Goal: Check status: Check status

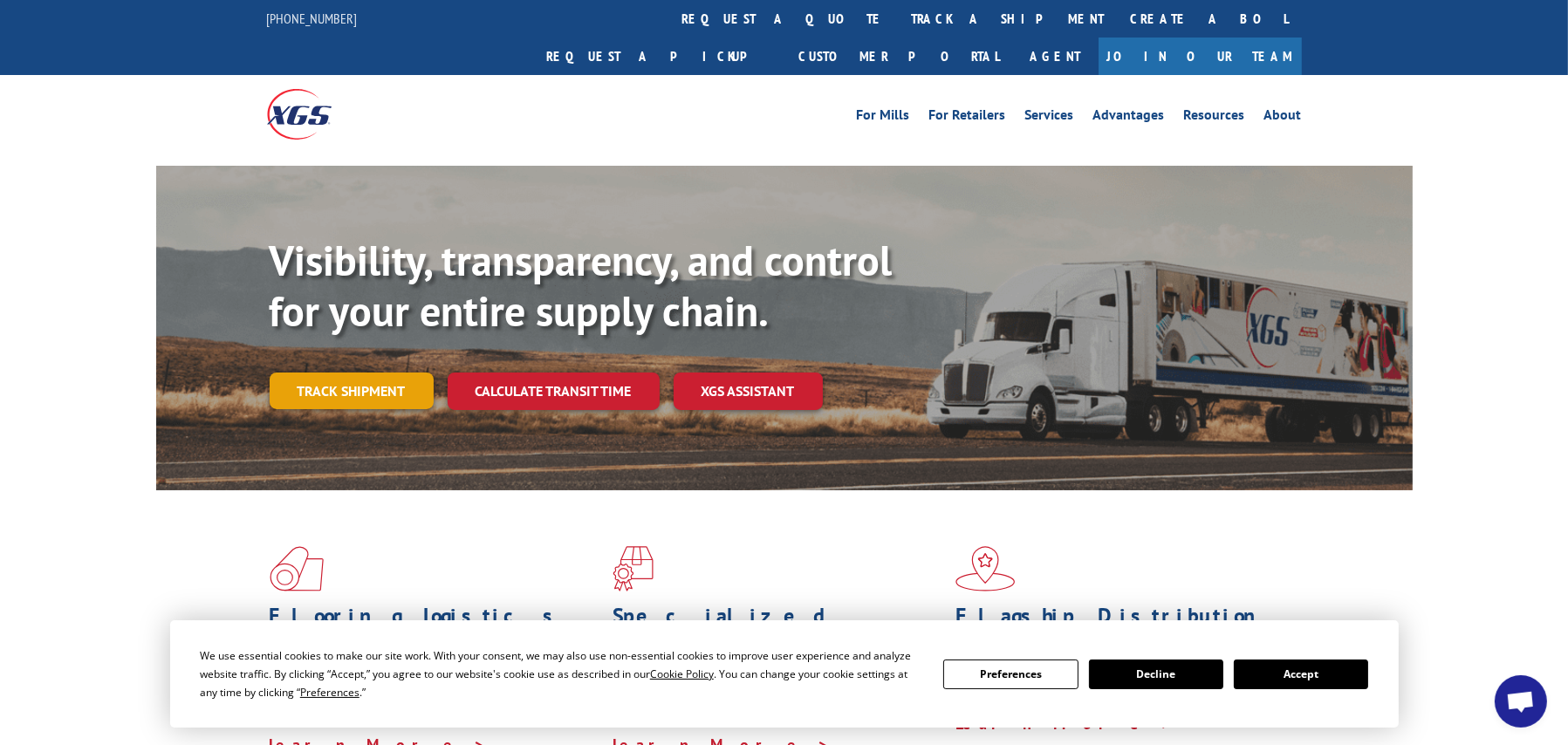
click at [336, 372] on link "Track shipment" at bounding box center [351, 391] width 164 height 37
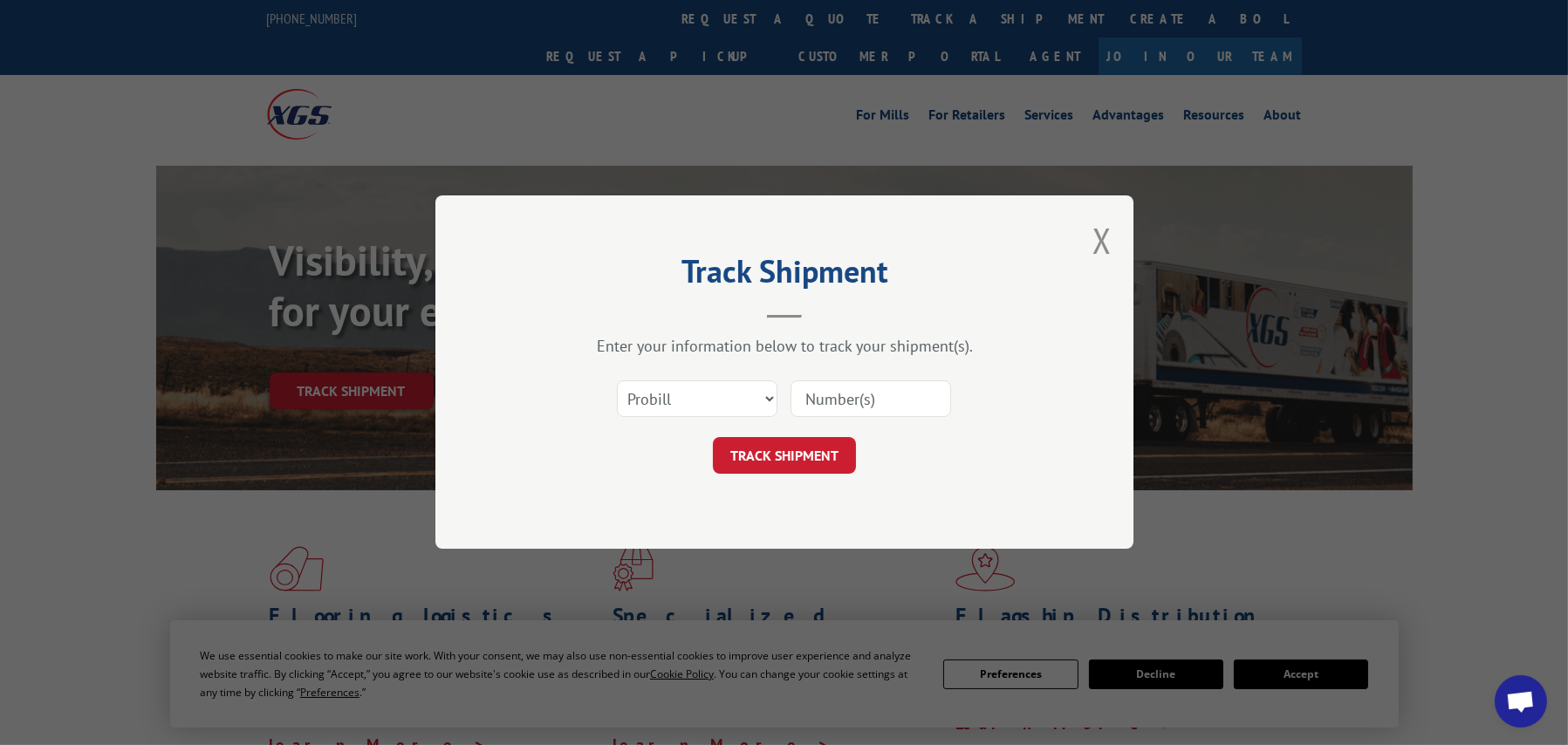
paste input "2849513"
type input "2849513"
click at [791, 457] on button "TRACK SHIPMENT" at bounding box center [784, 456] width 143 height 37
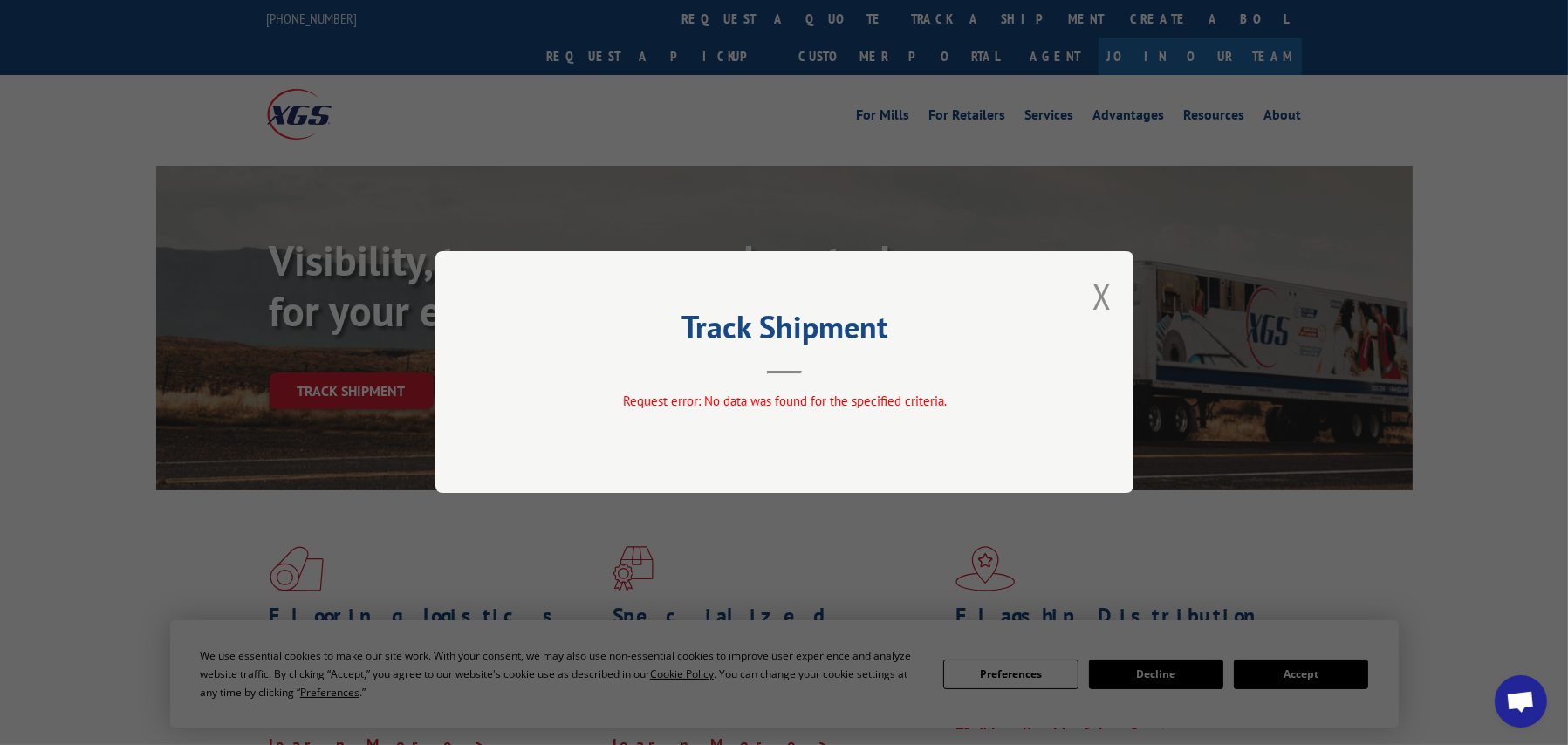
drag, startPoint x: 1105, startPoint y: 293, endPoint x: 1094, endPoint y: 288, distance: 12.1
click at [1104, 293] on button "Close modal" at bounding box center [1101, 296] width 19 height 46
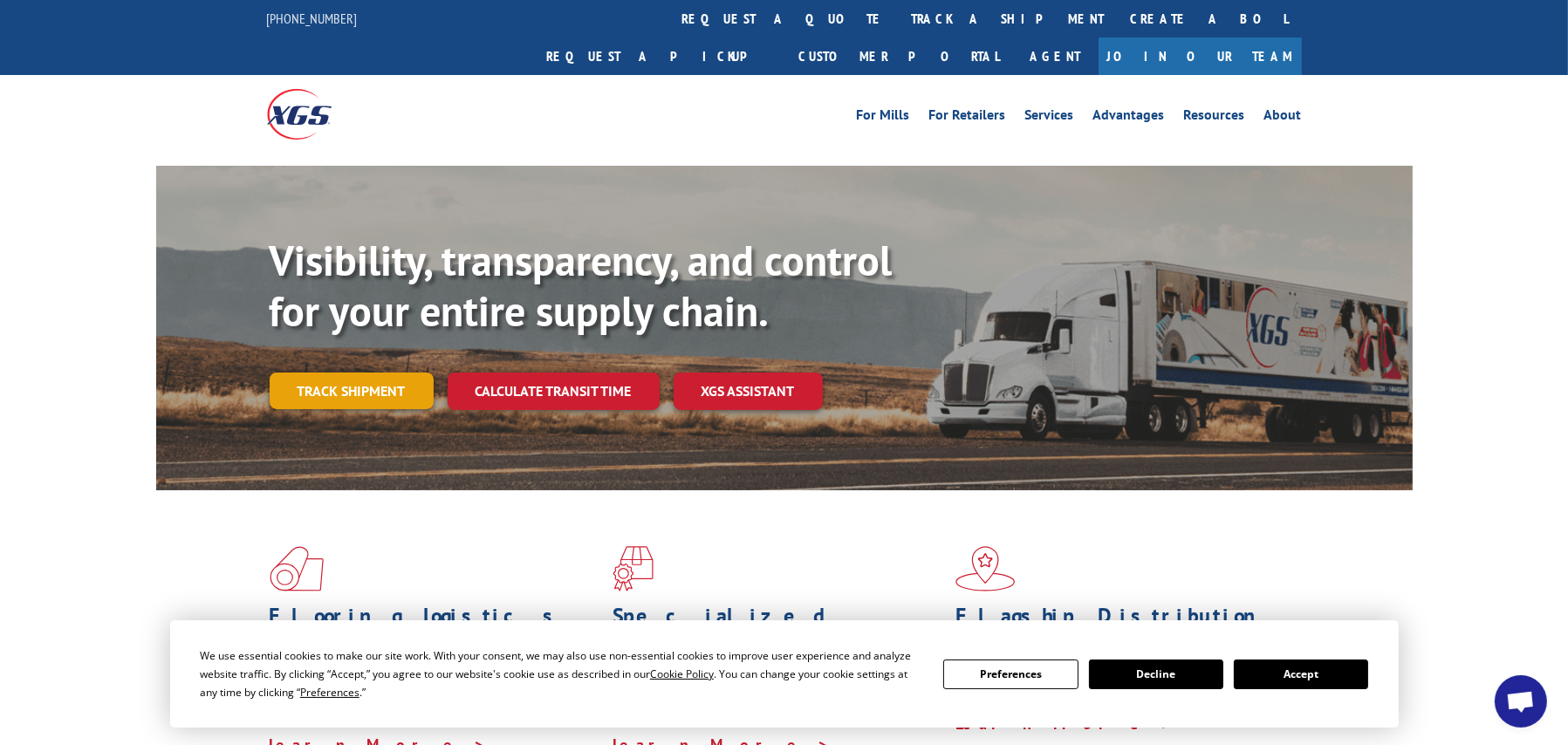
click at [351, 372] on link "Track shipment" at bounding box center [351, 391] width 164 height 37
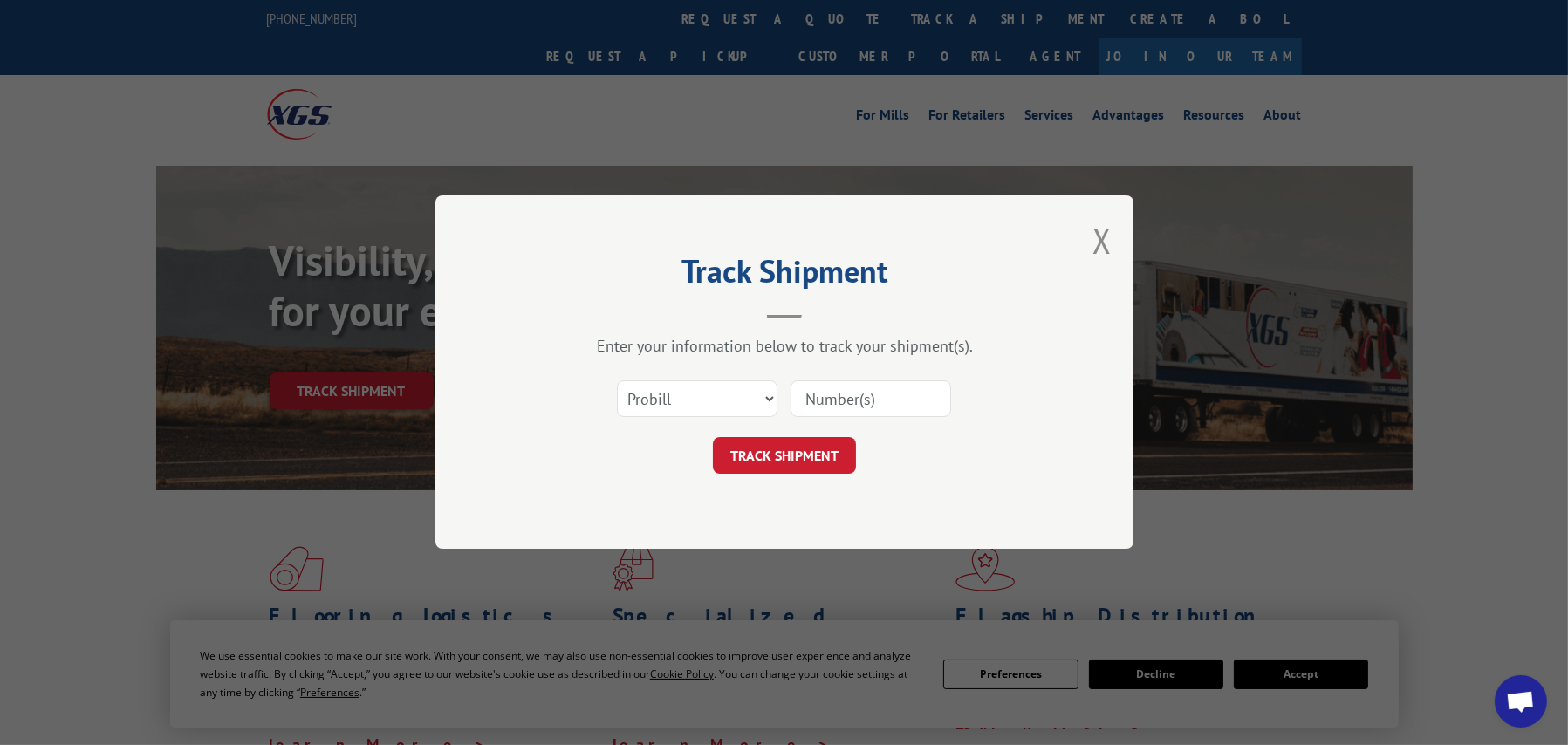
paste input "2849513"
type input "2849513"
click at [795, 445] on button "TRACK SHIPMENT" at bounding box center [784, 456] width 143 height 37
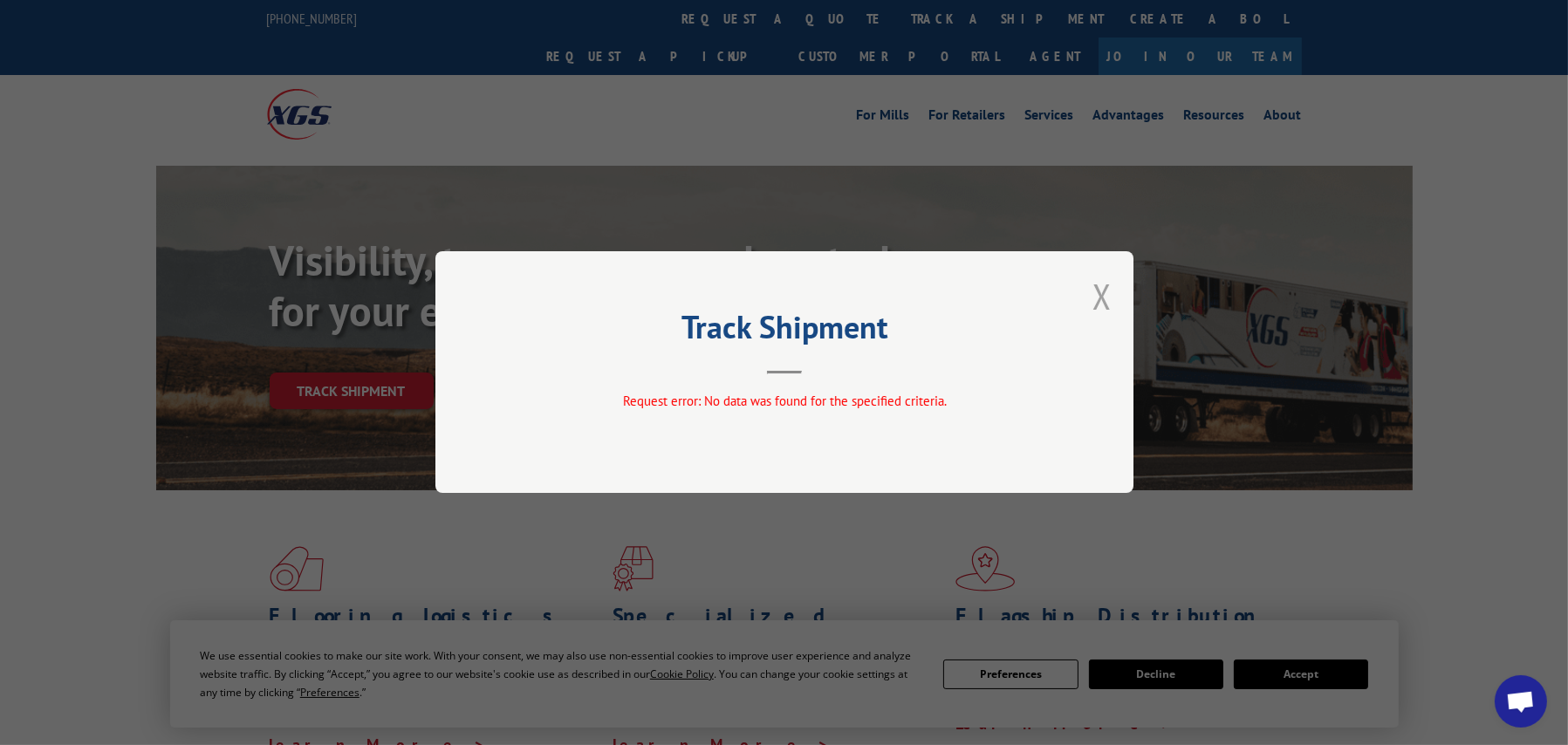
click at [1099, 279] on button "Close modal" at bounding box center [1101, 296] width 19 height 46
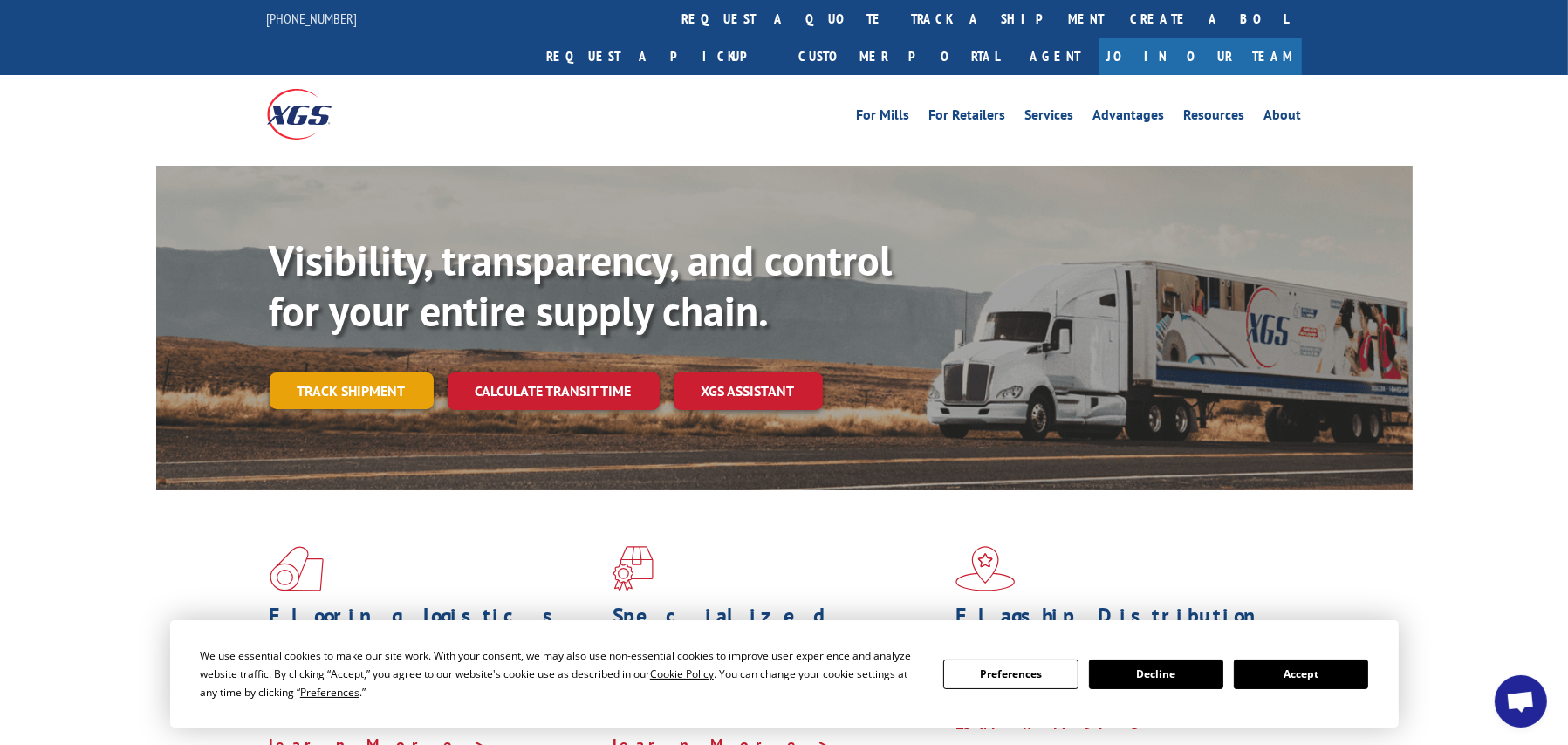
click at [308, 372] on link "Track shipment" at bounding box center [351, 391] width 164 height 37
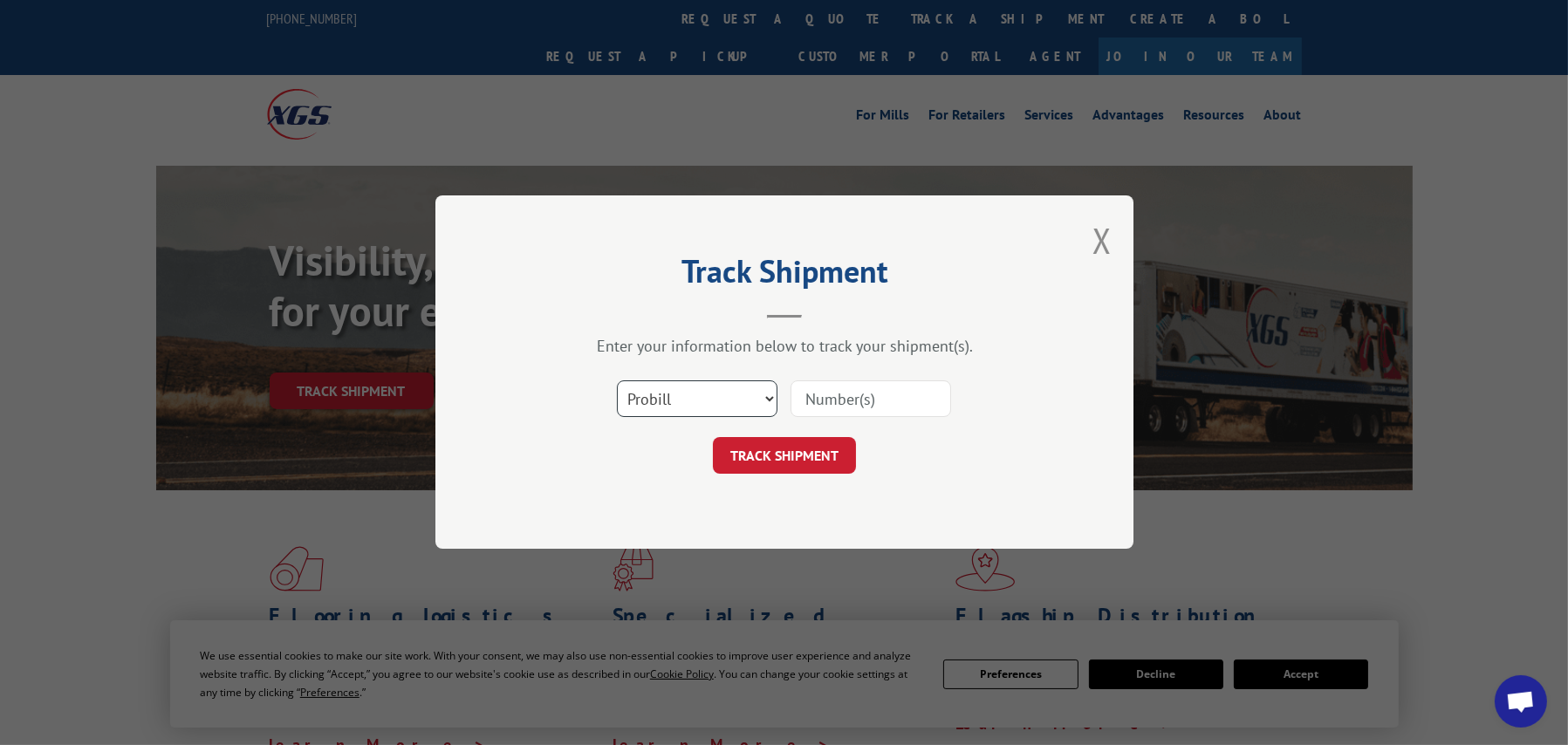
click at [731, 403] on select "Select category... Probill BOL PO" at bounding box center [697, 399] width 160 height 37
select select "bol"
click at [617, 381] on select "Select category... Probill BOL PO" at bounding box center [697, 399] width 160 height 37
paste input "2849513"
type input "2849513"
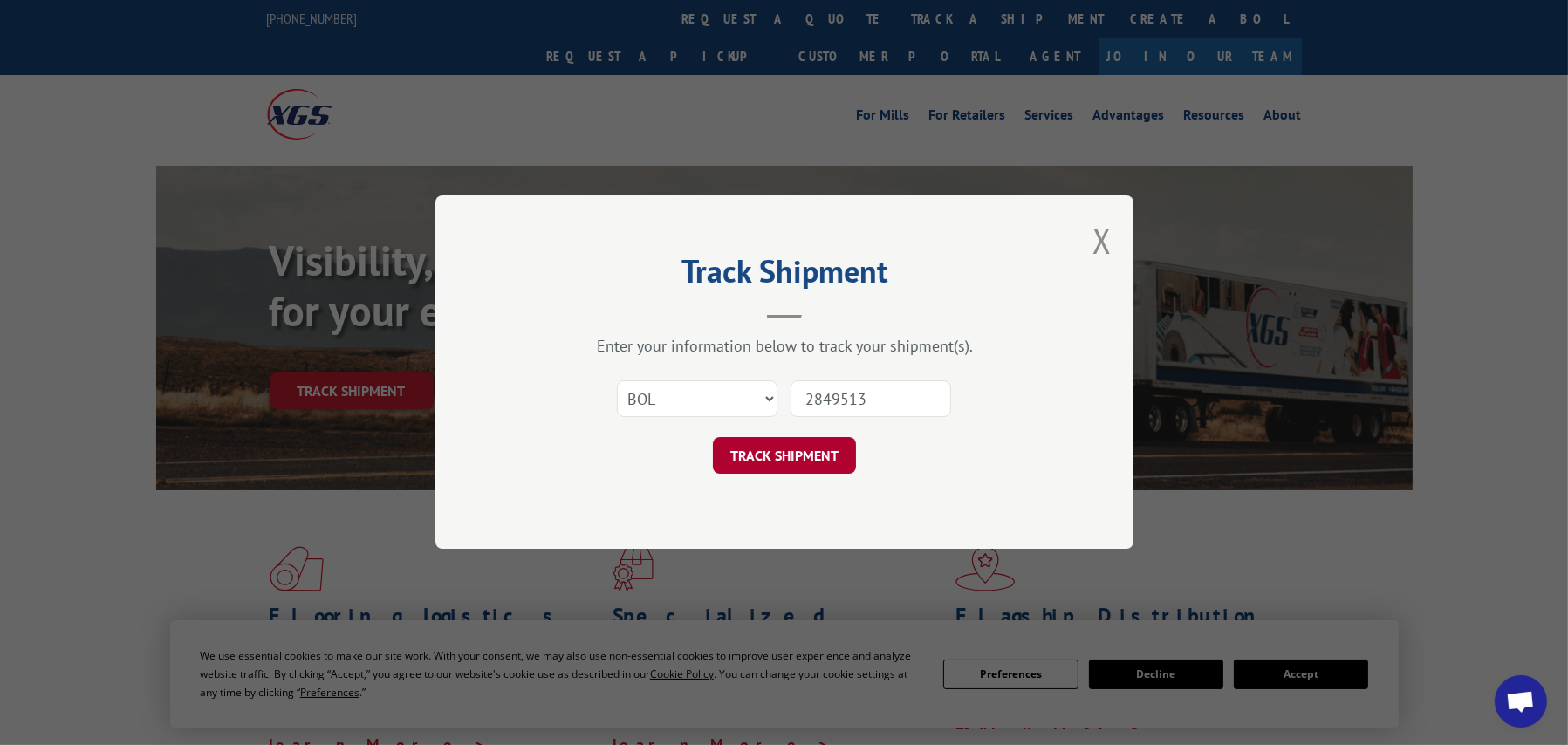
click at [783, 451] on button "TRACK SHIPMENT" at bounding box center [784, 456] width 143 height 37
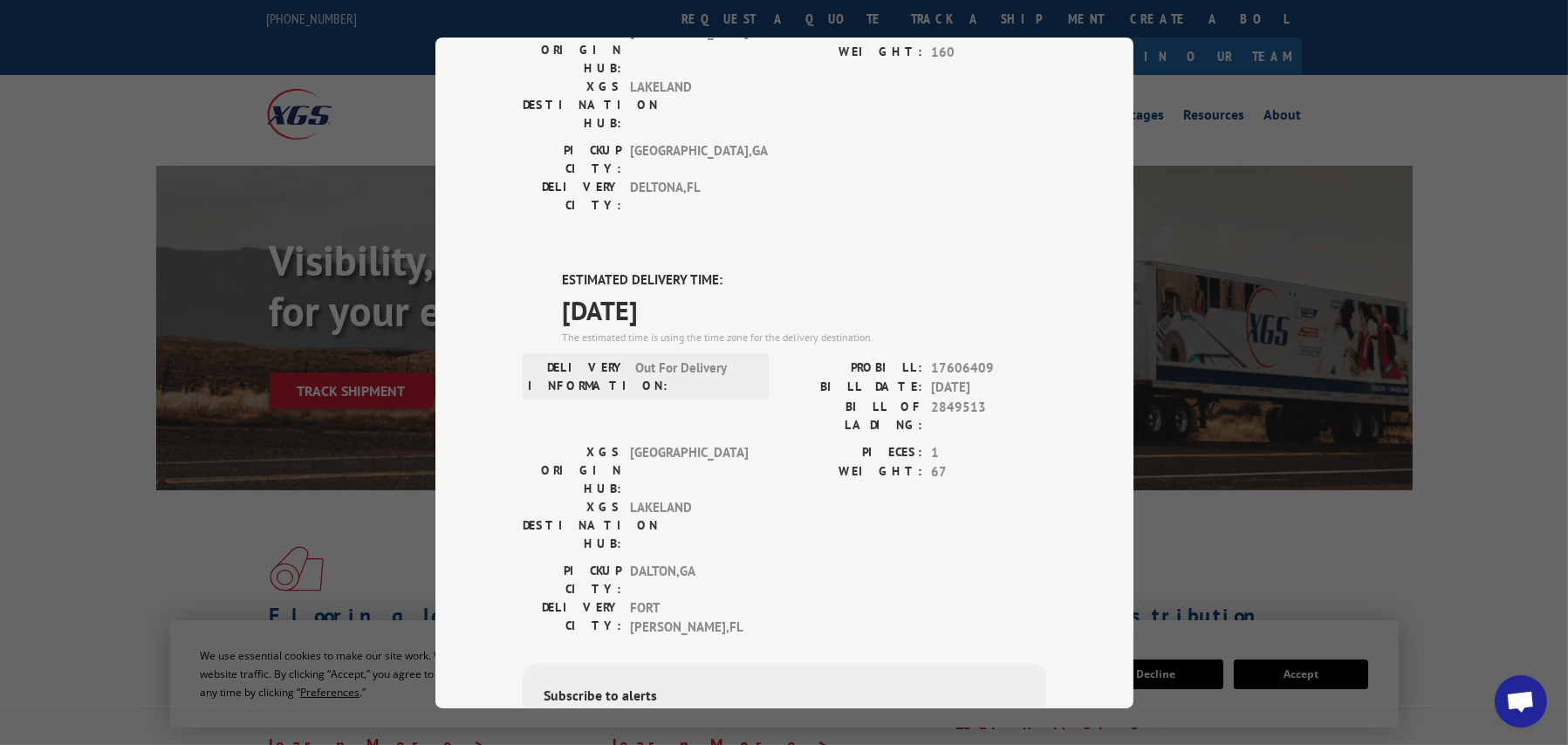
scroll to position [262, 0]
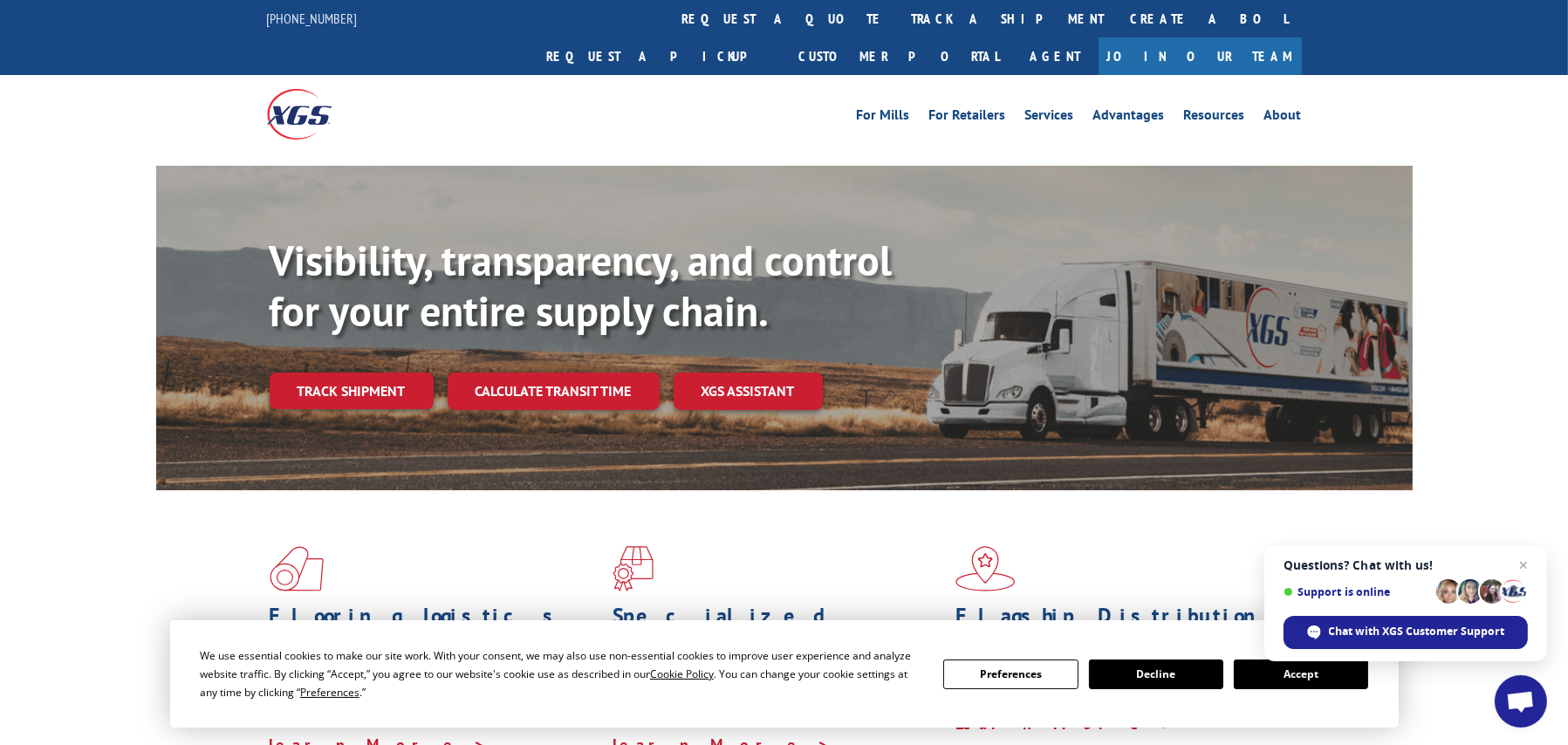
scroll to position [88, 0]
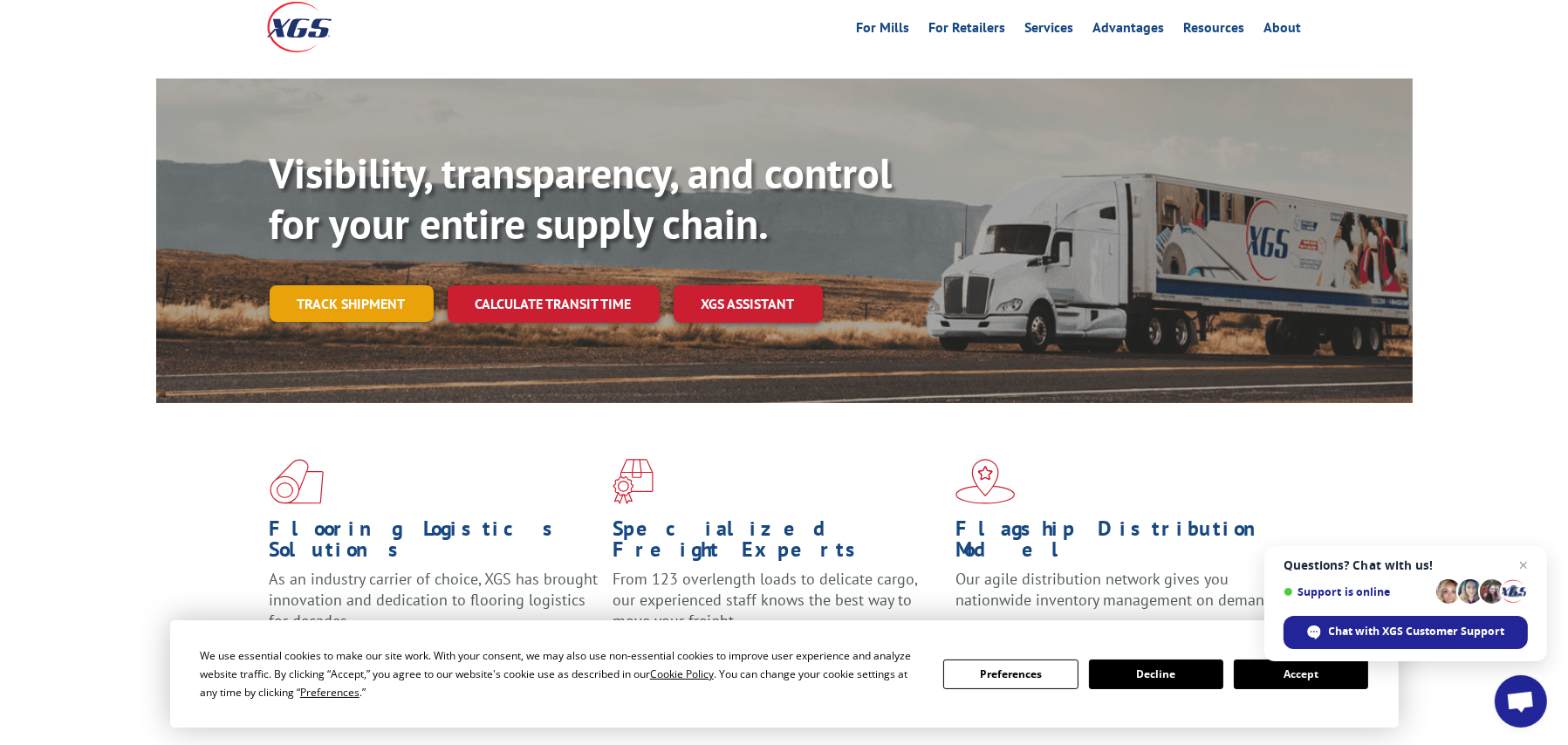
click at [346, 285] on link "Track shipment" at bounding box center [351, 303] width 164 height 37
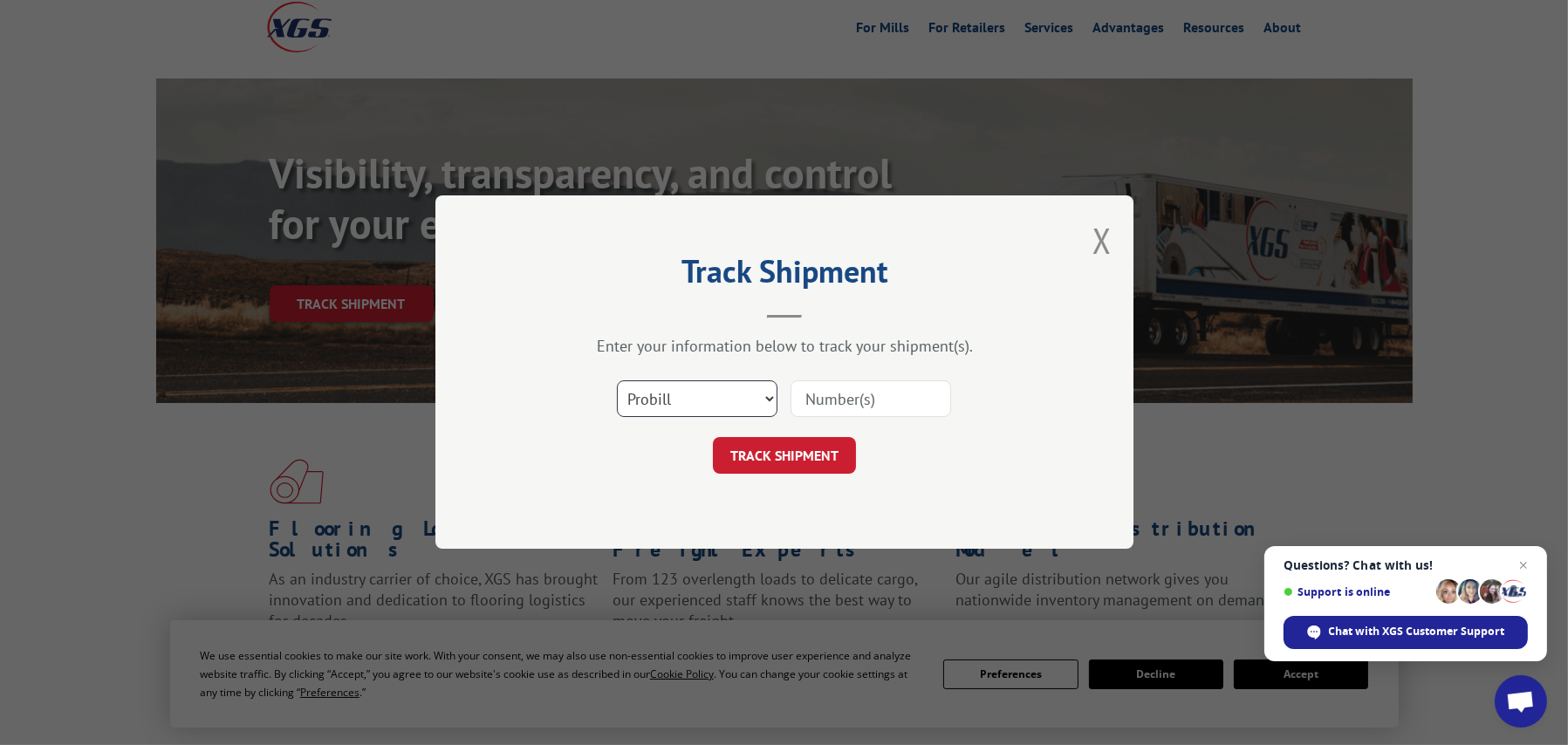
click at [676, 400] on select "Select category... Probill BOL PO" at bounding box center [697, 399] width 160 height 37
select select "bol"
click at [617, 381] on select "Select category... Probill BOL PO" at bounding box center [697, 399] width 160 height 37
click at [827, 401] on input at bounding box center [871, 399] width 160 height 37
paste input "17521209"
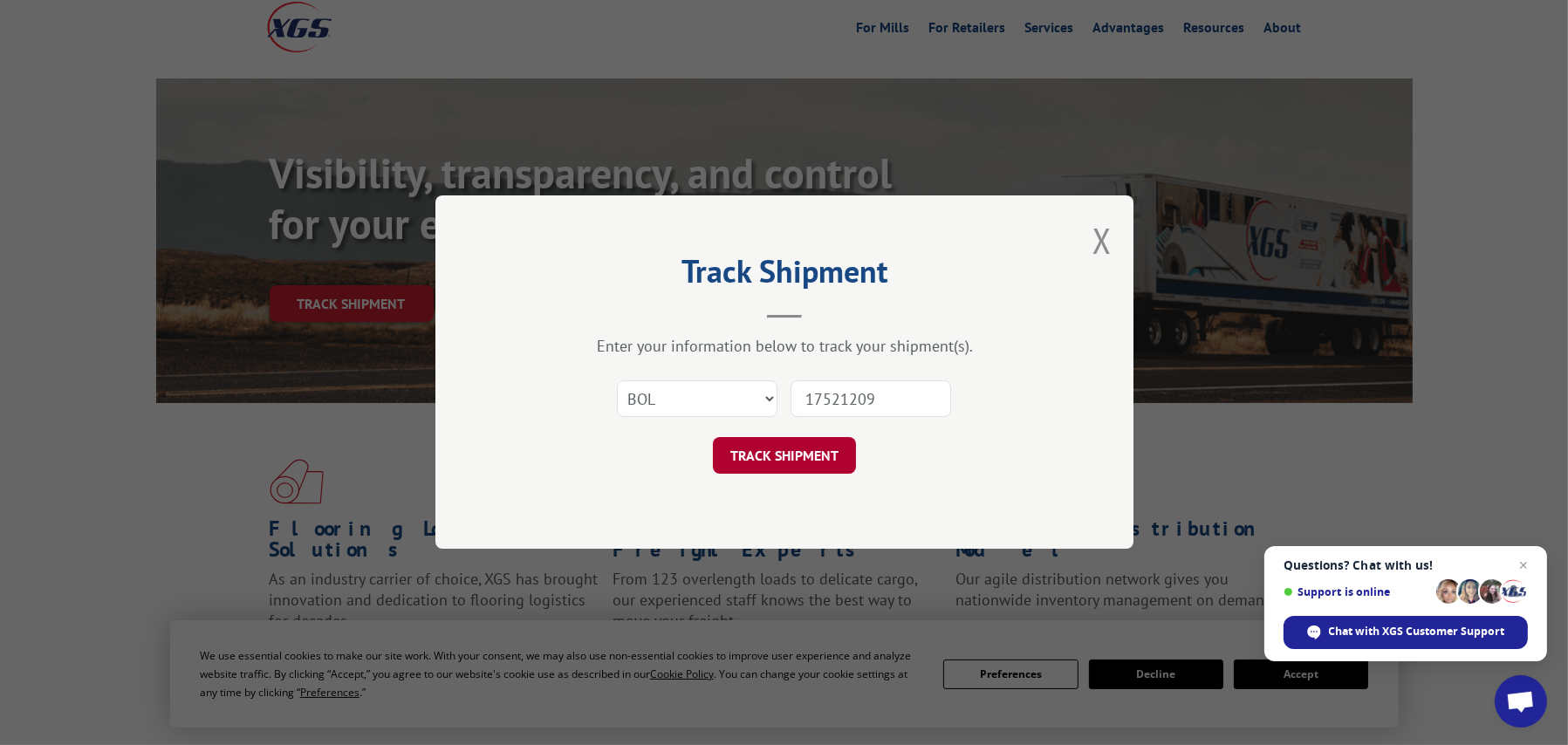
type input "17521209"
click at [799, 455] on button "TRACK SHIPMENT" at bounding box center [784, 456] width 143 height 37
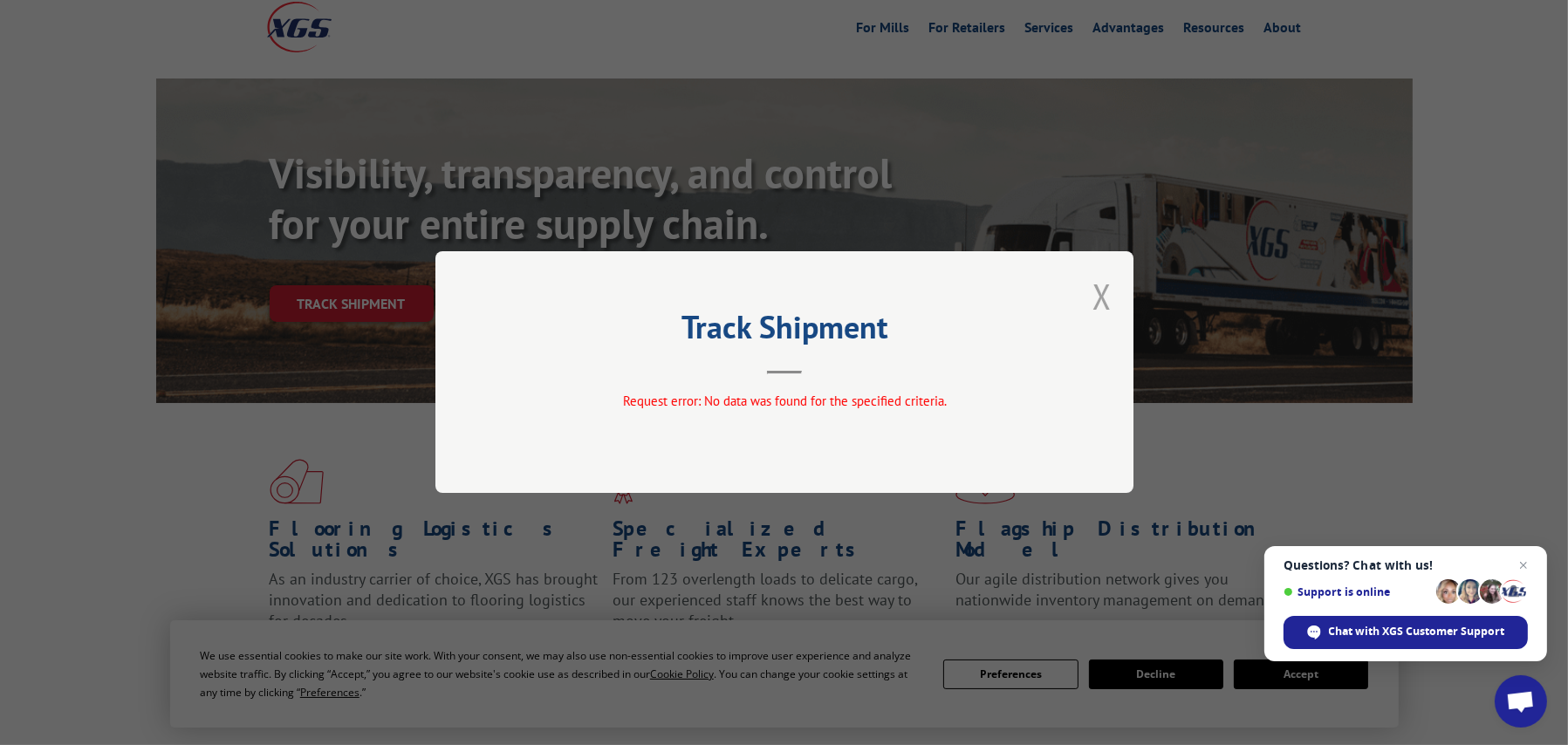
click at [1102, 288] on button "Close modal" at bounding box center [1101, 296] width 19 height 46
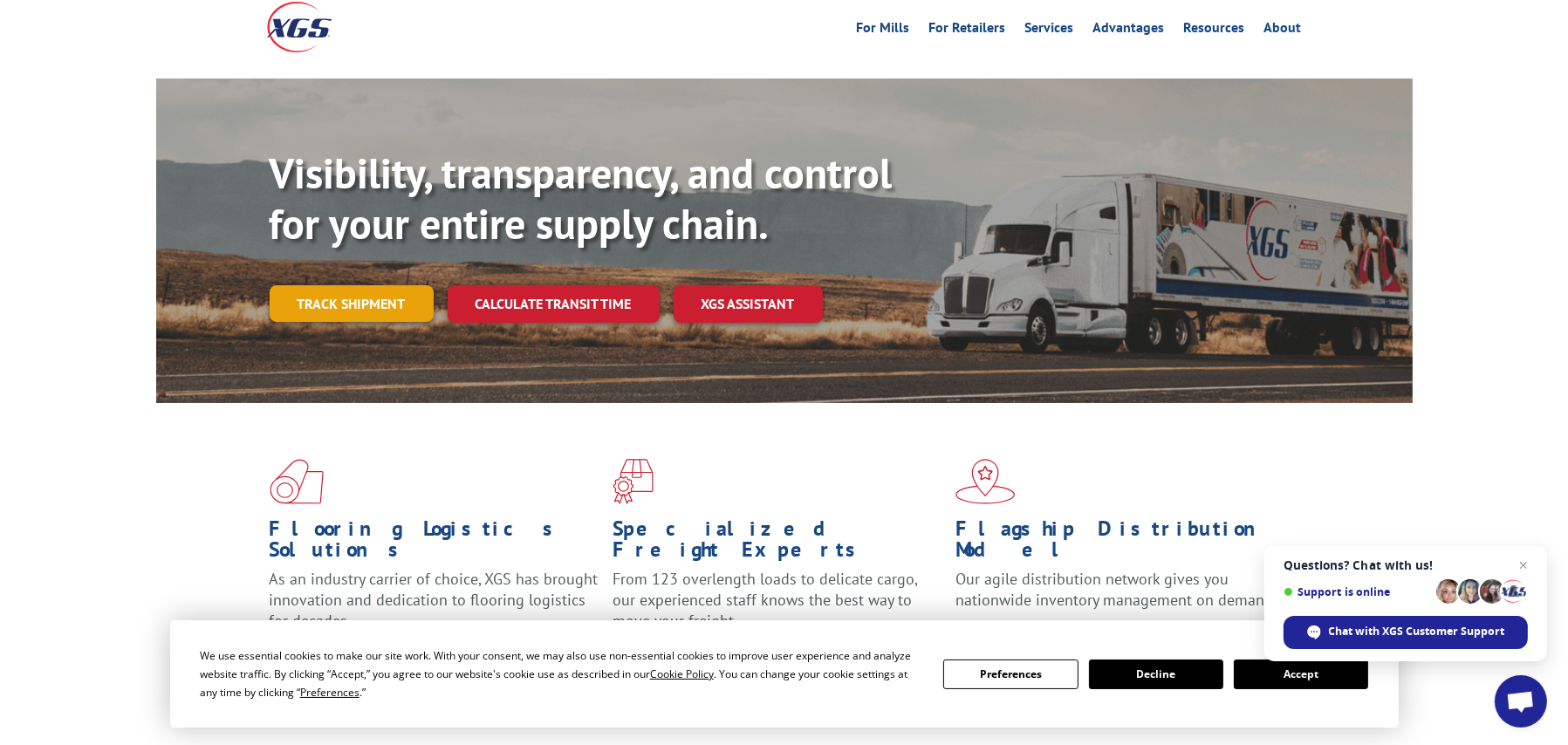
click at [357, 285] on link "Track shipment" at bounding box center [351, 303] width 164 height 37
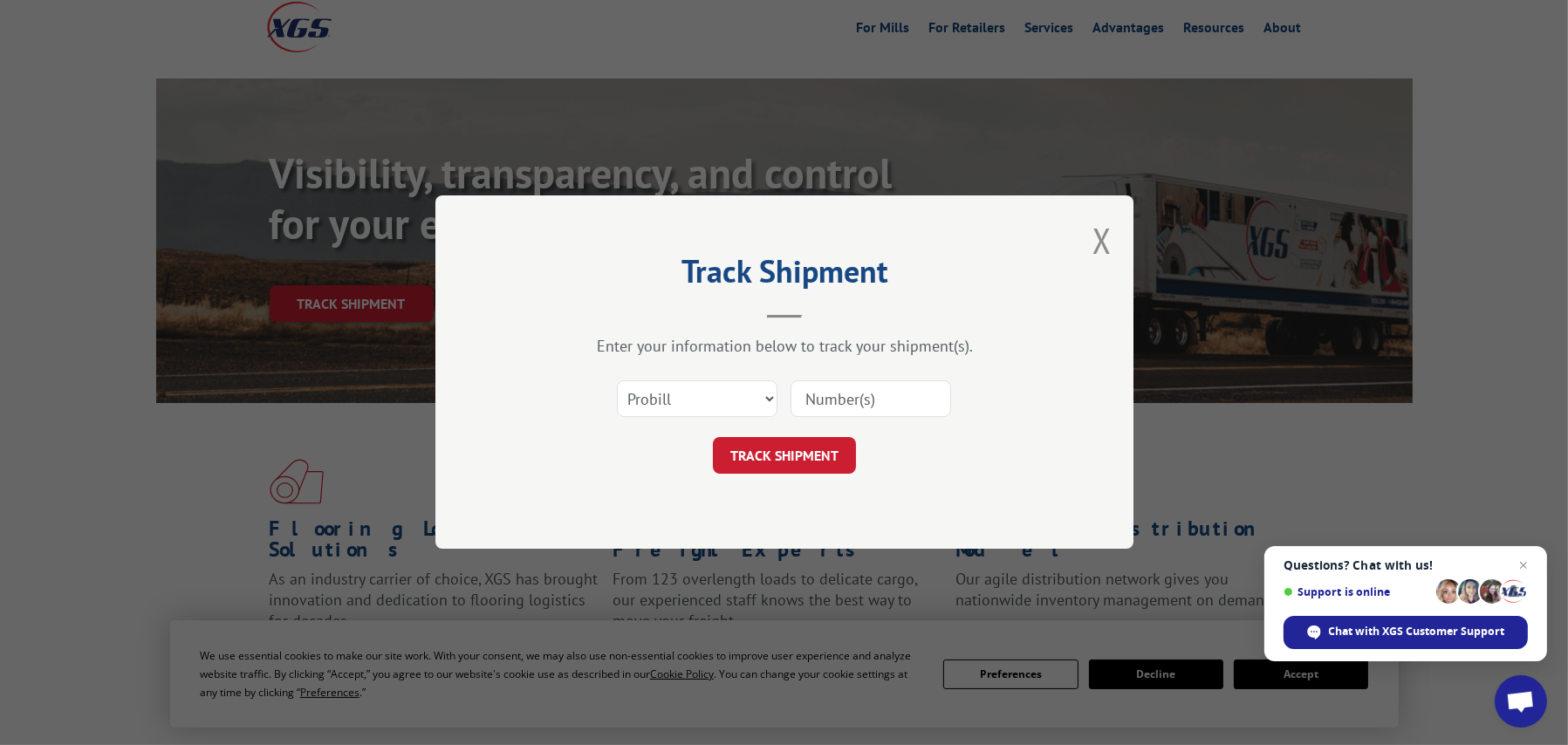
click at [868, 396] on input at bounding box center [871, 399] width 160 height 37
paste input "17521209"
type input "17521209"
click at [778, 451] on button "TRACK SHIPMENT" at bounding box center [784, 456] width 143 height 37
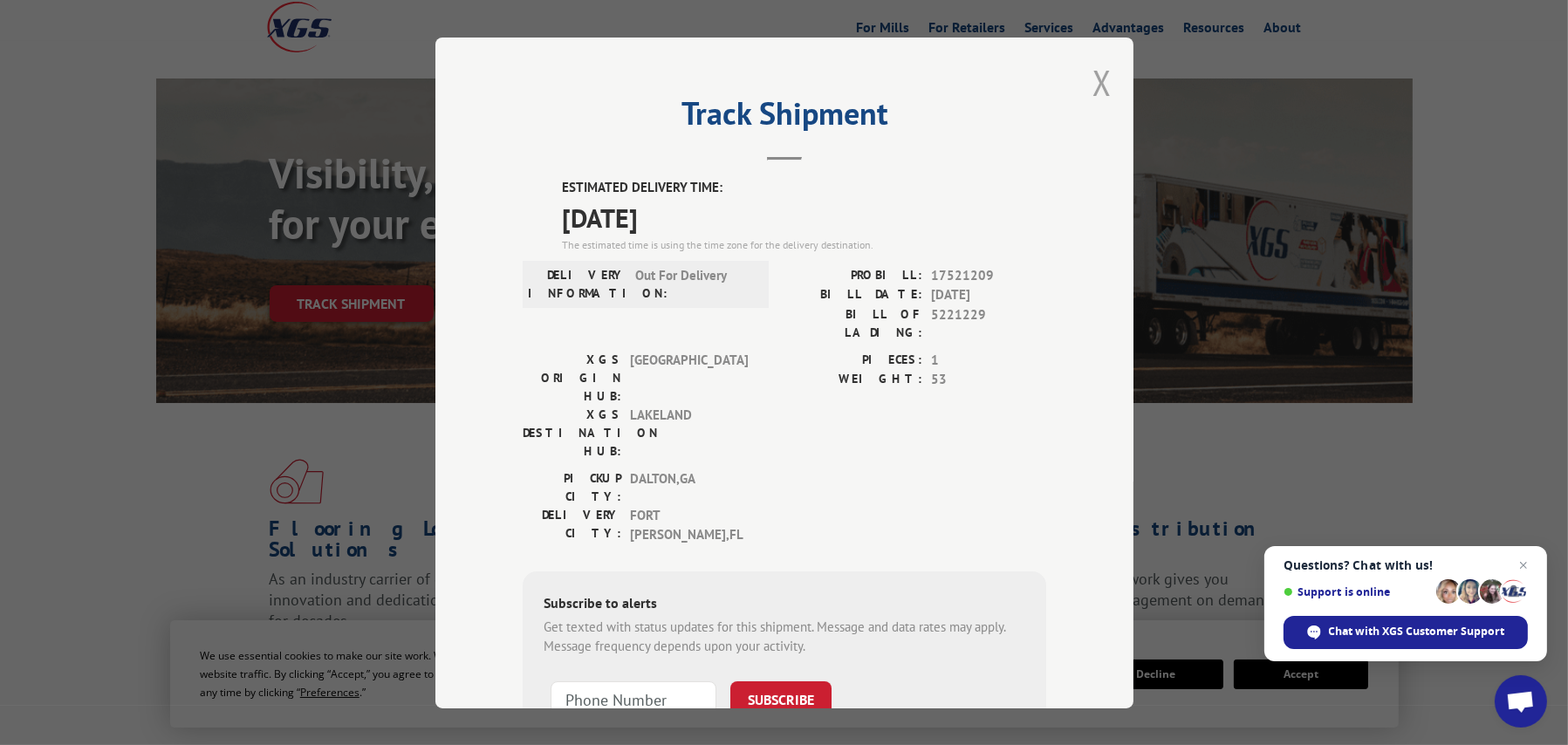
click at [1094, 83] on button "Close modal" at bounding box center [1101, 82] width 19 height 46
